Goal: Information Seeking & Learning: Learn about a topic

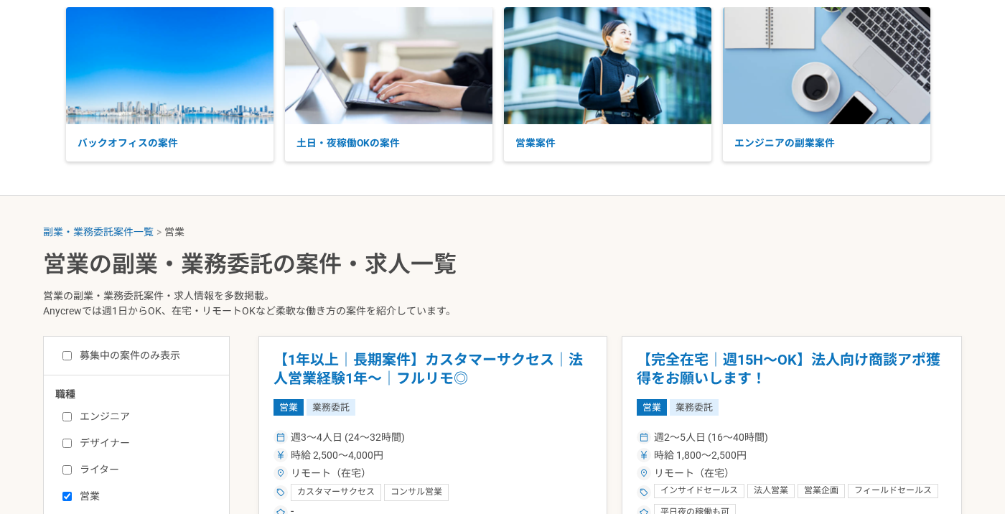
scroll to position [296, 0]
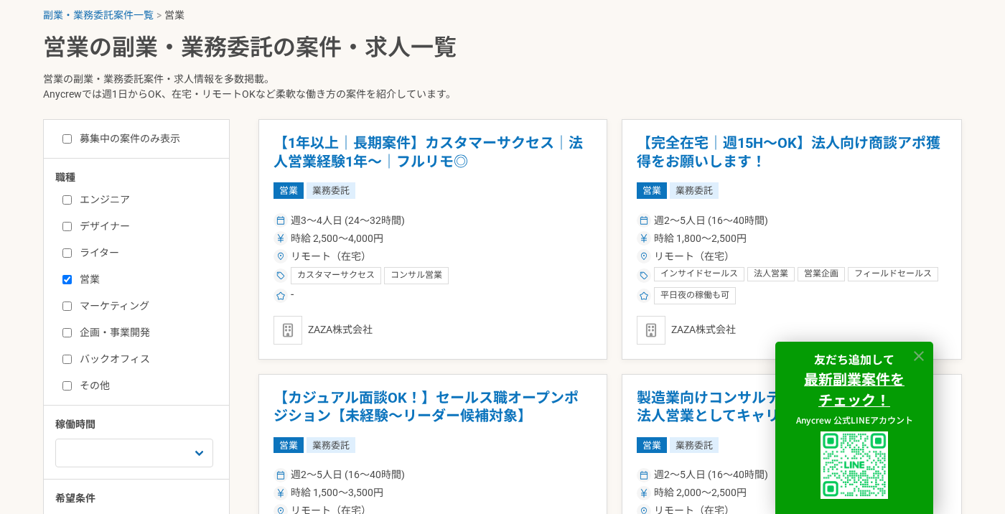
click at [923, 354] on icon at bounding box center [919, 356] width 17 height 17
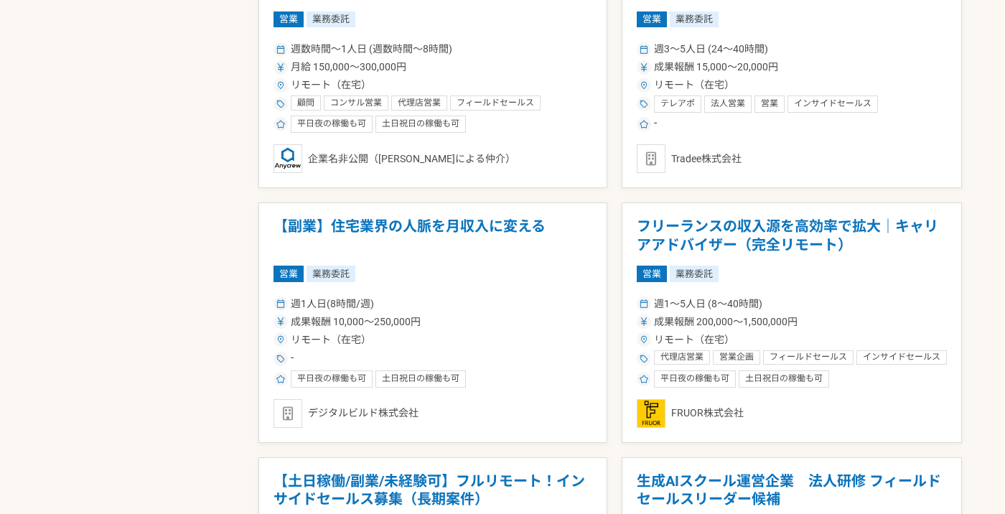
scroll to position [1072, 0]
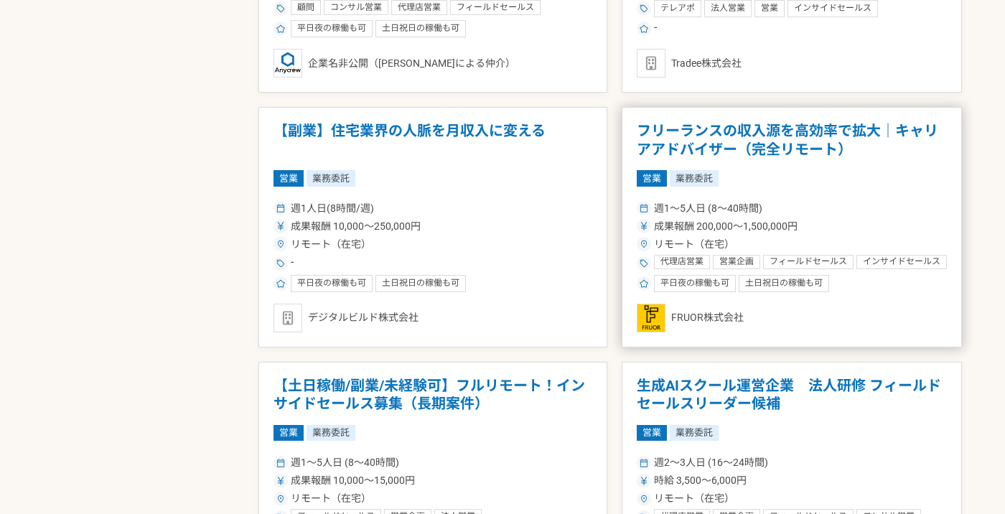
click at [803, 144] on h1 "フリーランスの収入源を高効率で拡大｜キャリアアドバイザー（完全リモート）" at bounding box center [792, 140] width 310 height 37
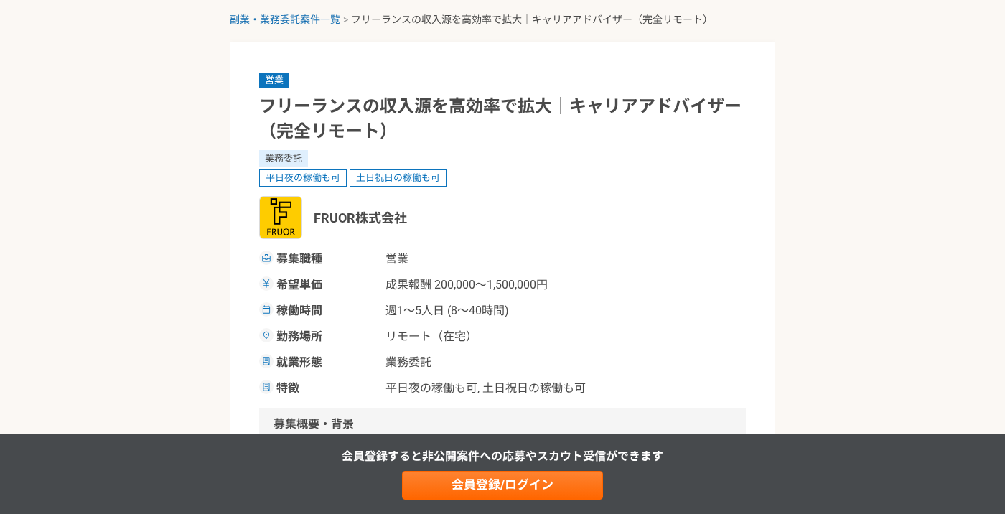
scroll to position [62, 0]
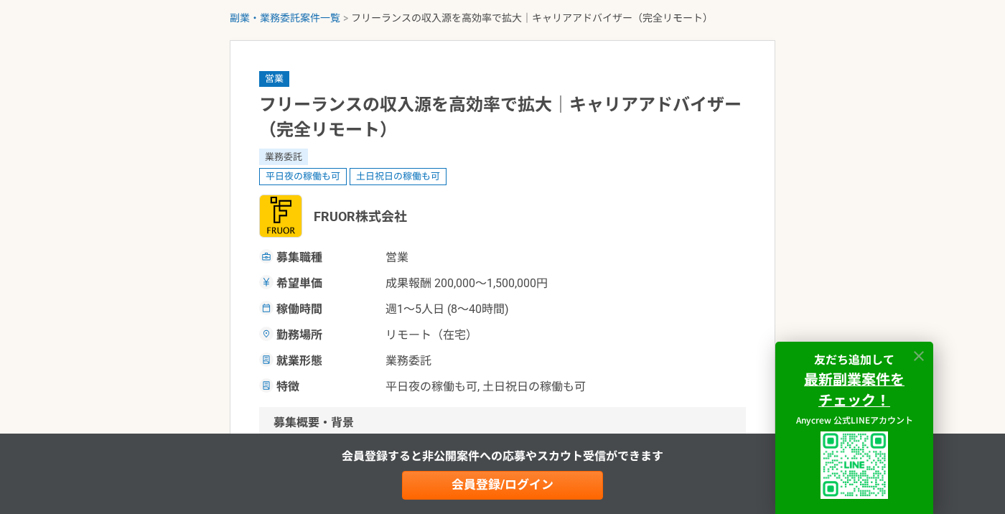
click at [920, 353] on icon at bounding box center [919, 356] width 17 height 17
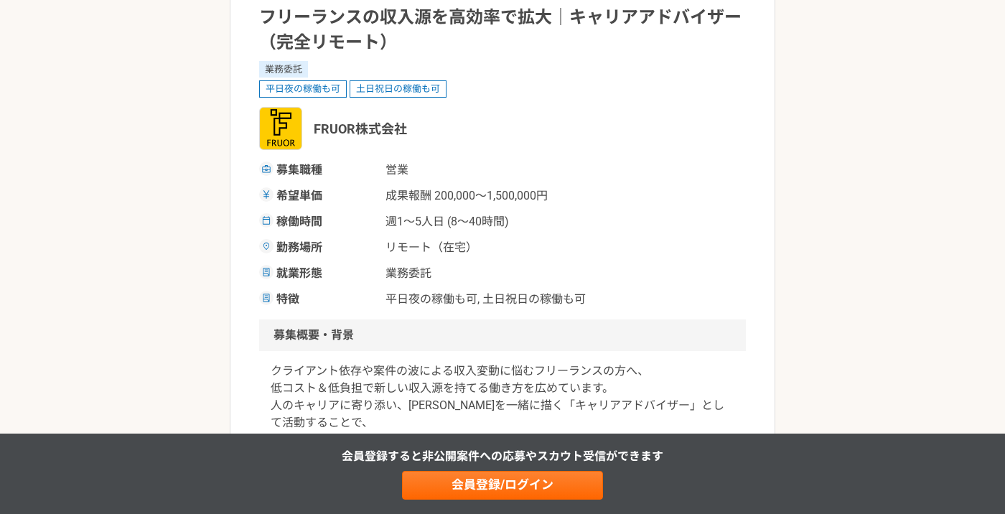
scroll to position [146, 0]
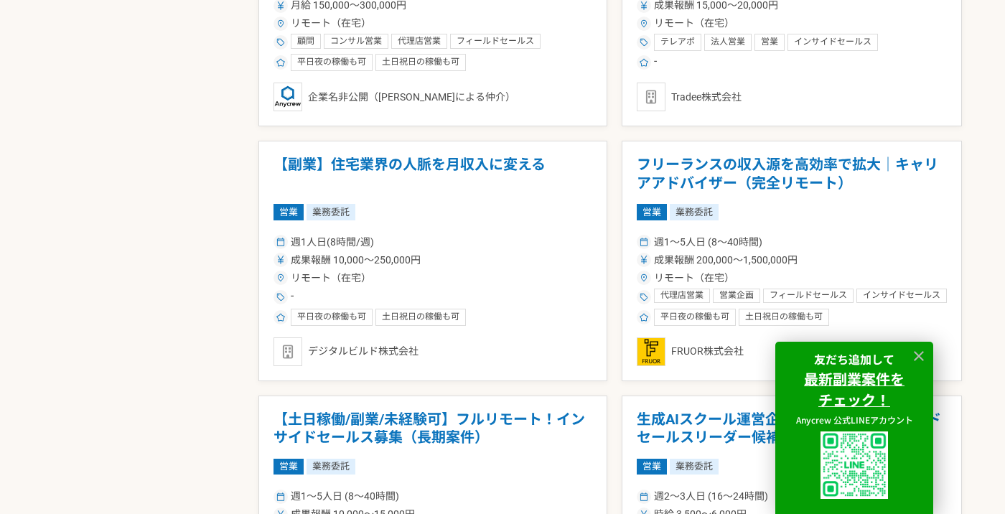
scroll to position [1242, 0]
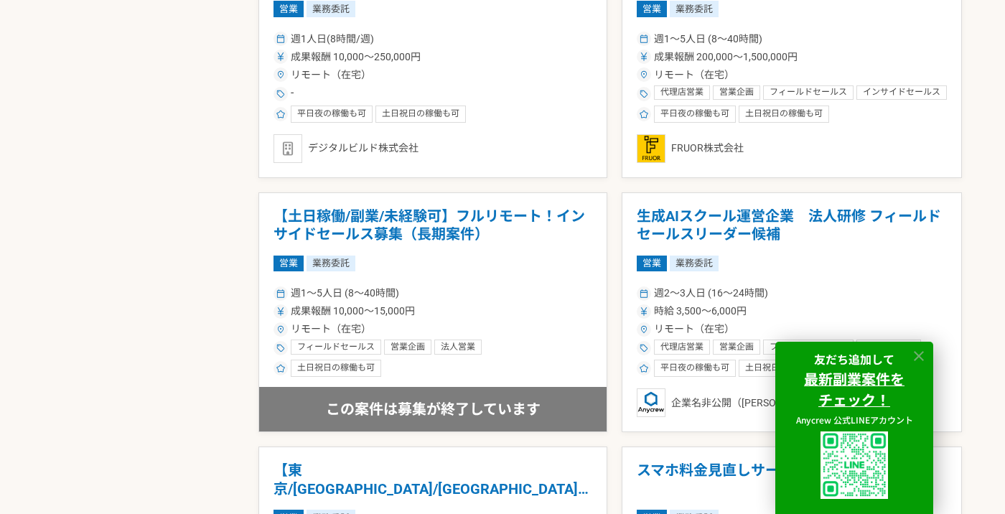
click at [921, 351] on icon at bounding box center [919, 356] width 17 height 17
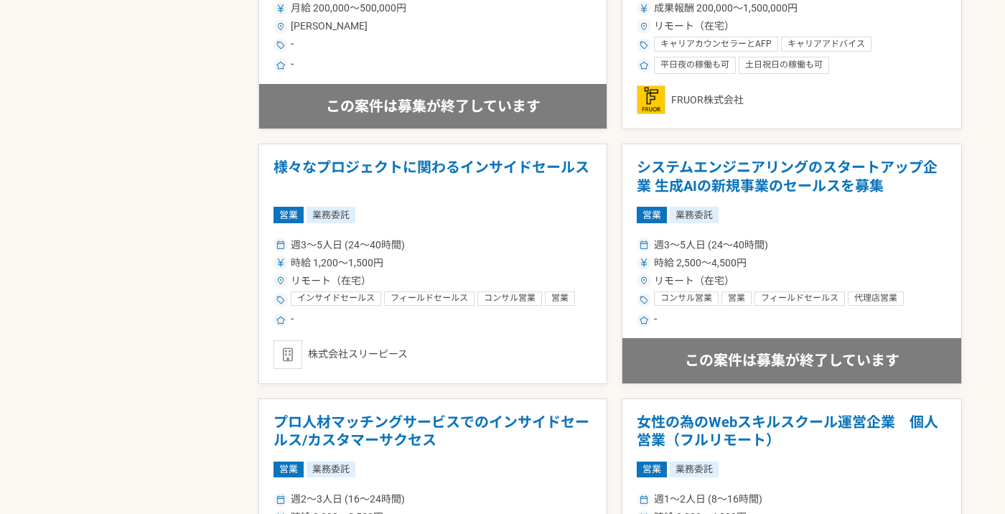
scroll to position [2462, 0]
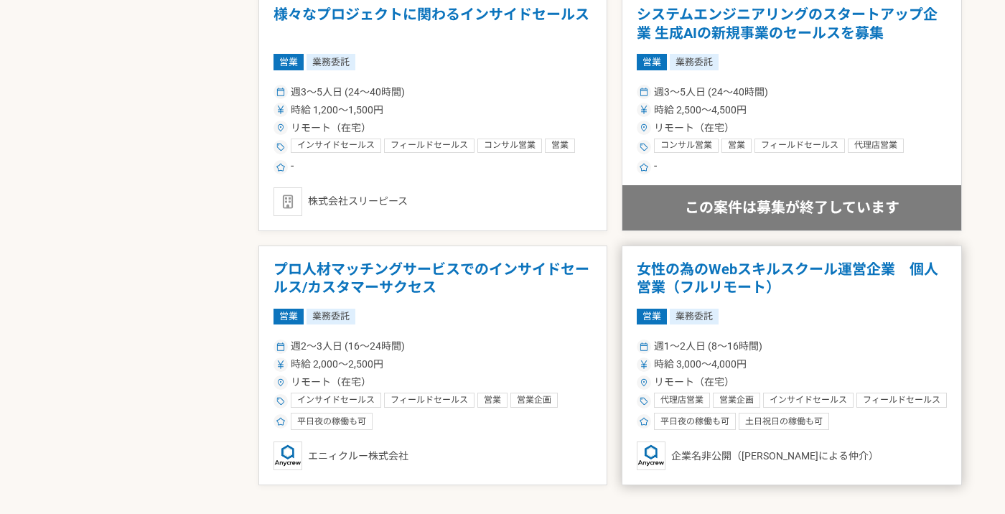
click at [860, 268] on h1 "女性の為のWebスキルスクール運営企業　個人営業（フルリモート）" at bounding box center [792, 279] width 310 height 37
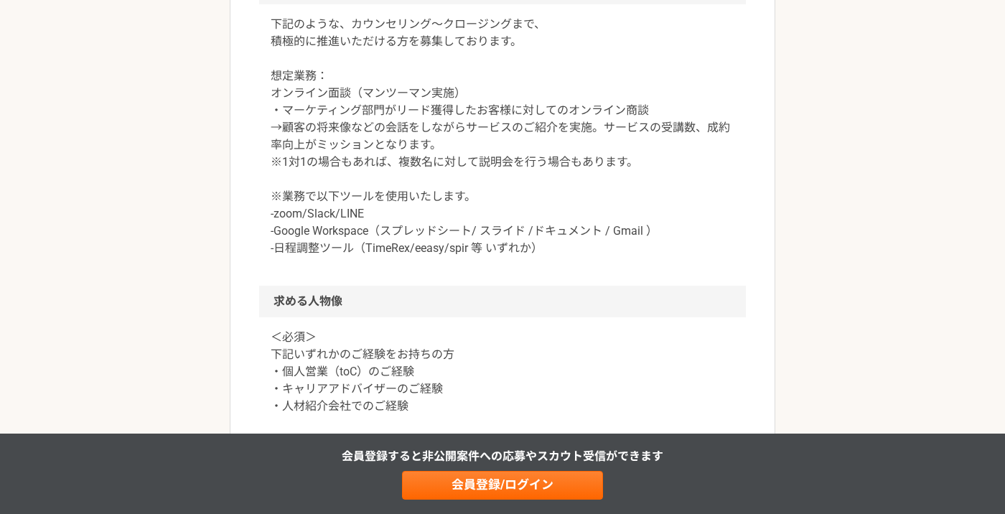
scroll to position [967, 0]
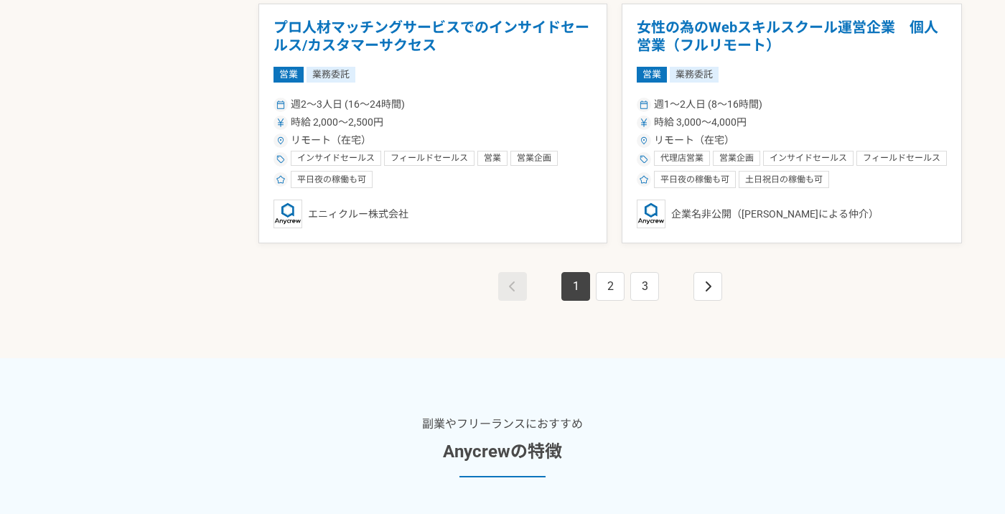
scroll to position [2702, 0]
